Goal: Information Seeking & Learning: Learn about a topic

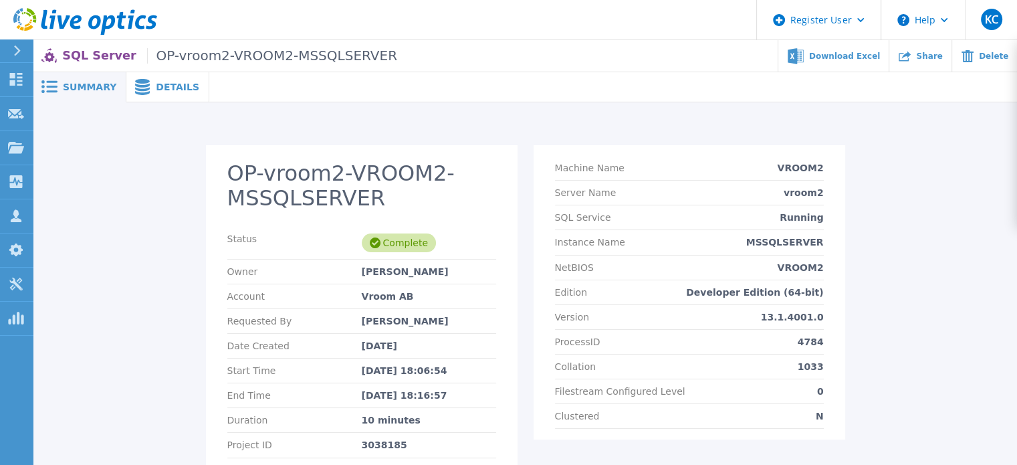
click at [156, 88] on span "Details" at bounding box center [177, 86] width 43 height 9
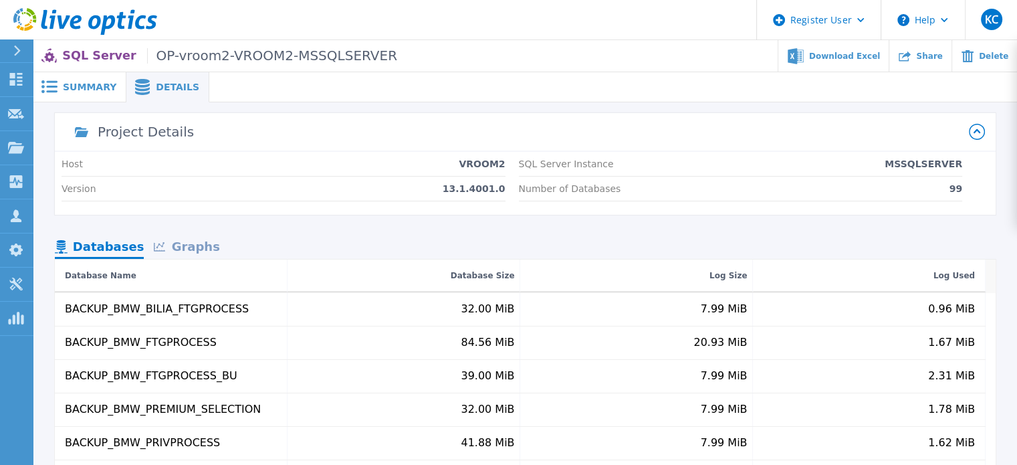
click at [197, 242] on div "Graphs" at bounding box center [187, 247] width 86 height 23
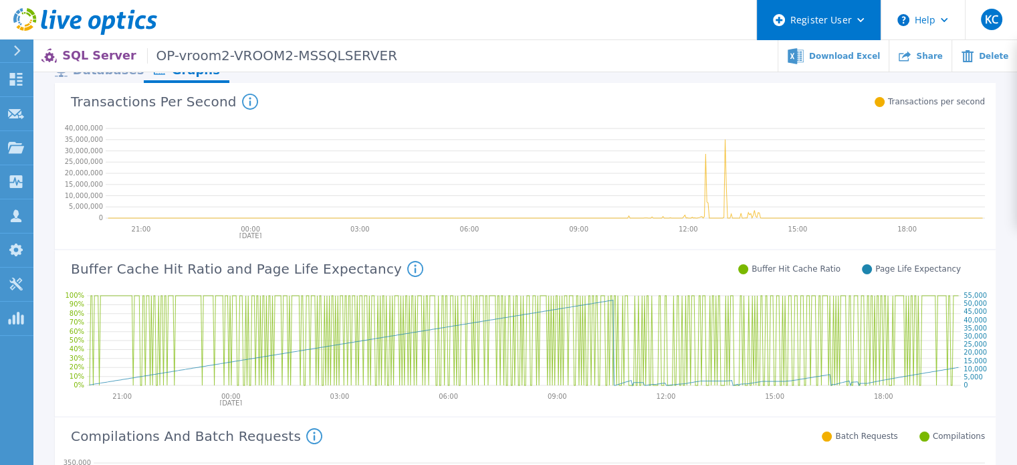
scroll to position [129, 0]
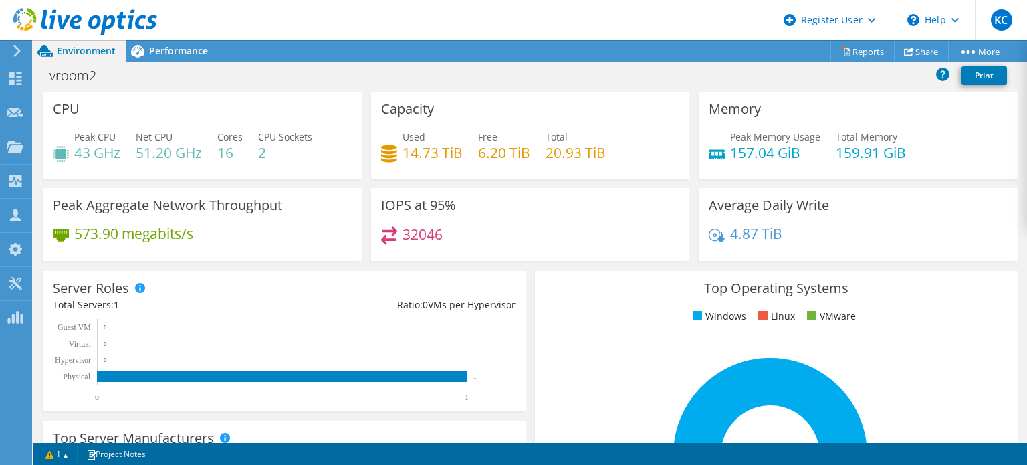
scroll to position [334, 0]
click at [195, 45] on span "Performance" at bounding box center [178, 50] width 59 height 13
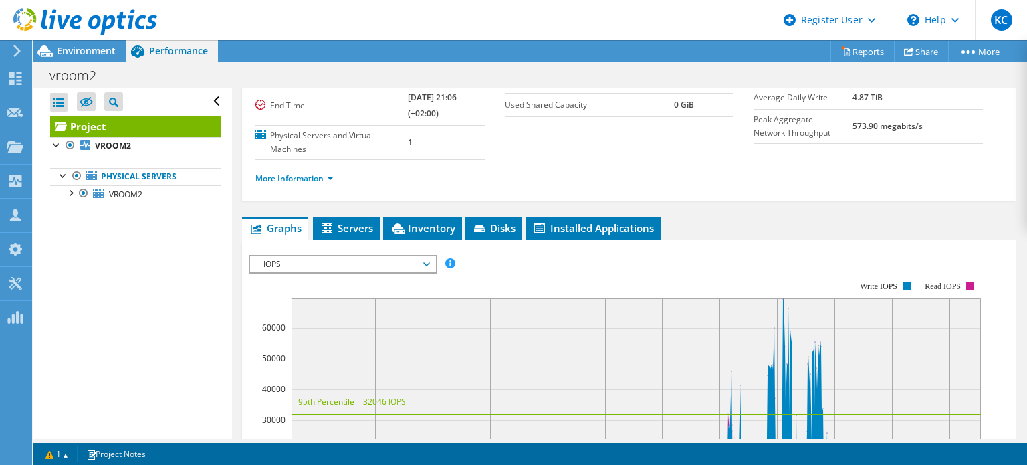
scroll to position [134, 0]
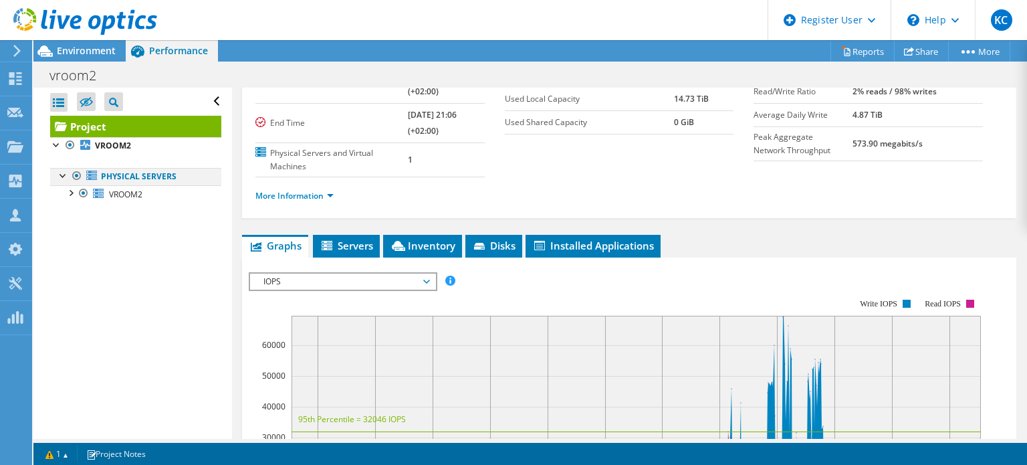
click at [64, 175] on div at bounding box center [63, 174] width 13 height 13
click at [64, 176] on div at bounding box center [63, 174] width 13 height 13
click at [70, 197] on div at bounding box center [70, 191] width 13 height 13
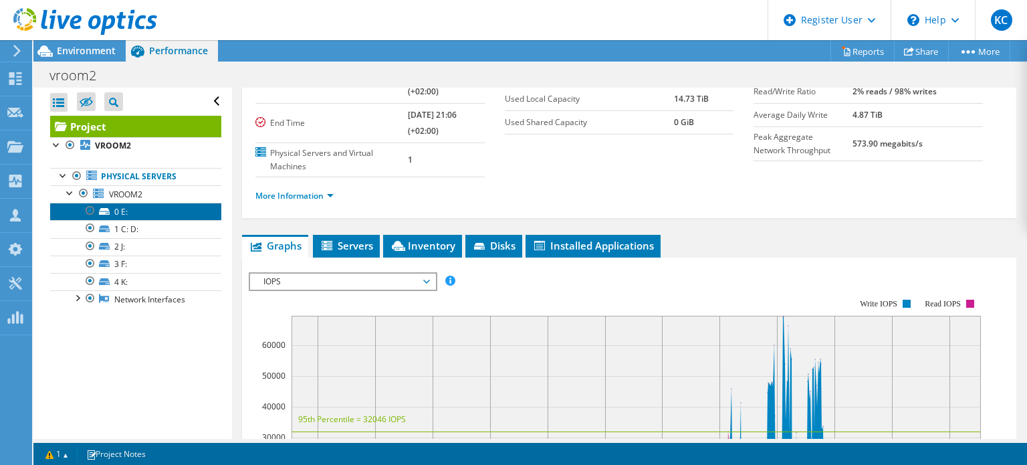
click at [114, 211] on link "0 E:" at bounding box center [135, 211] width 171 height 17
